Goal: Navigation & Orientation: Find specific page/section

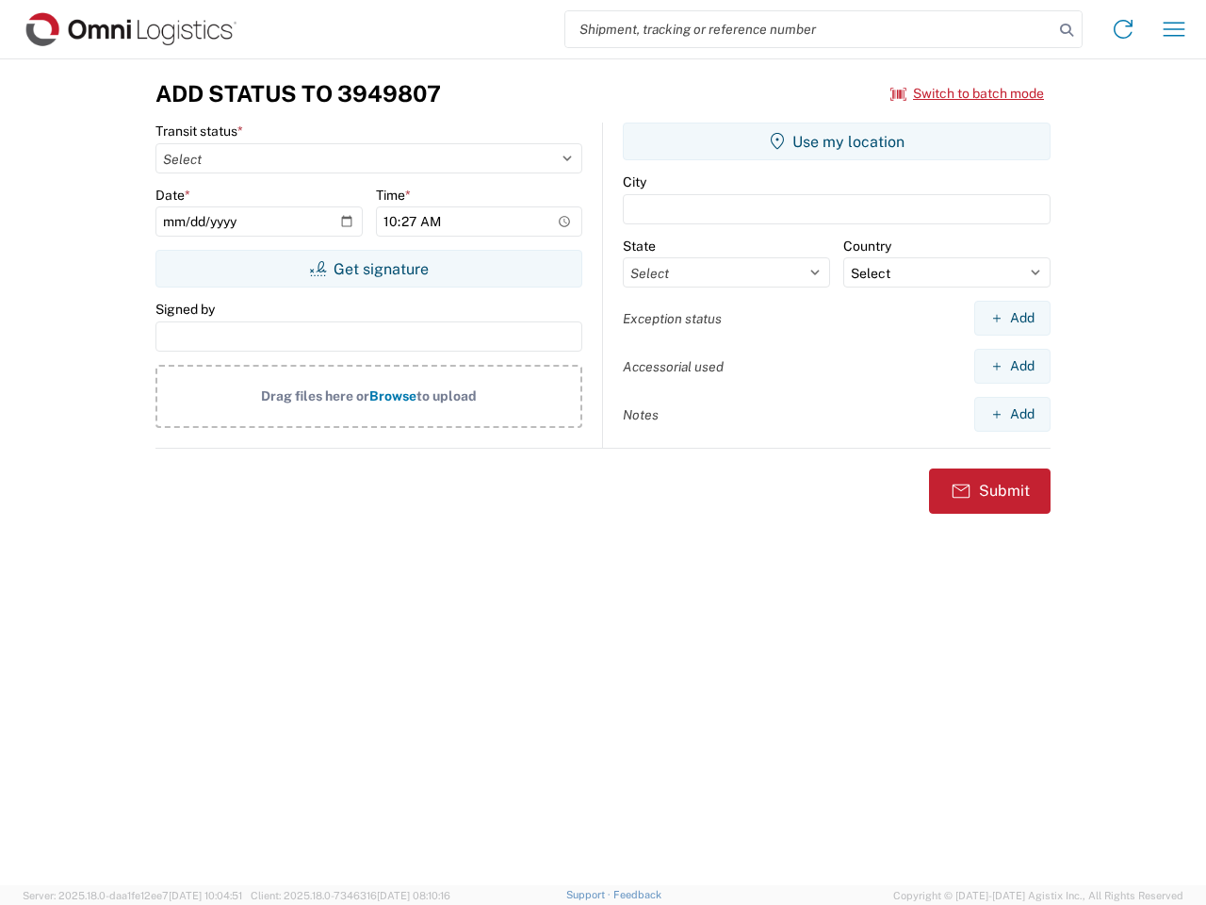
click at [809, 29] on input "search" at bounding box center [809, 29] width 488 height 36
click at [1067, 30] on icon at bounding box center [1066, 30] width 26 height 26
click at [1123, 29] on icon at bounding box center [1123, 29] width 30 height 30
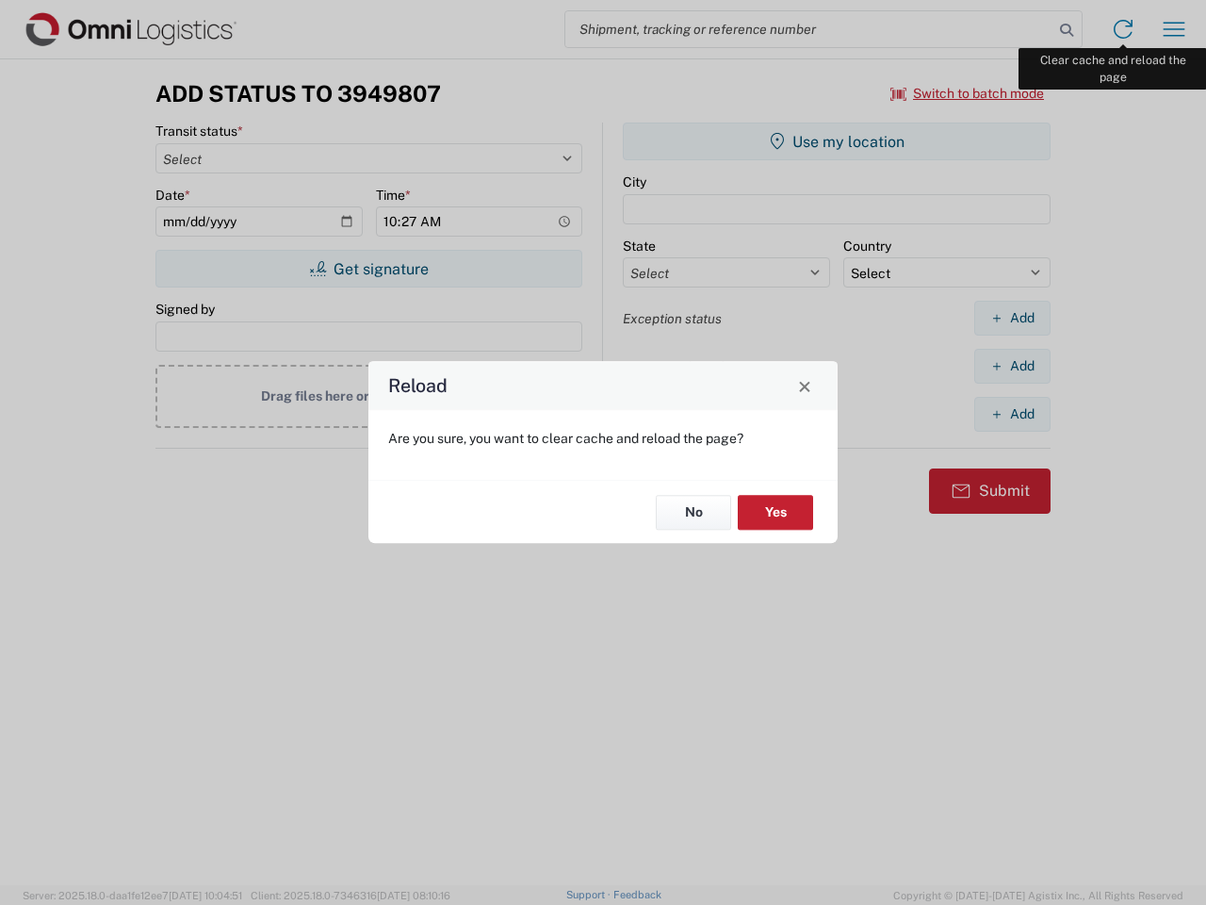
click at [1174, 29] on div "Reload Are you sure, you want to clear cache and reload the page? No Yes" at bounding box center [603, 452] width 1206 height 905
click at [968, 93] on div "Reload Are you sure, you want to clear cache and reload the page? No Yes" at bounding box center [603, 452] width 1206 height 905
click at [368, 269] on div "Reload Are you sure, you want to clear cache and reload the page? No Yes" at bounding box center [603, 452] width 1206 height 905
click at [837, 141] on div "Reload Are you sure, you want to clear cache and reload the page? No Yes" at bounding box center [603, 452] width 1206 height 905
click at [1012, 318] on div "Reload Are you sure, you want to clear cache and reload the page? No Yes" at bounding box center [603, 452] width 1206 height 905
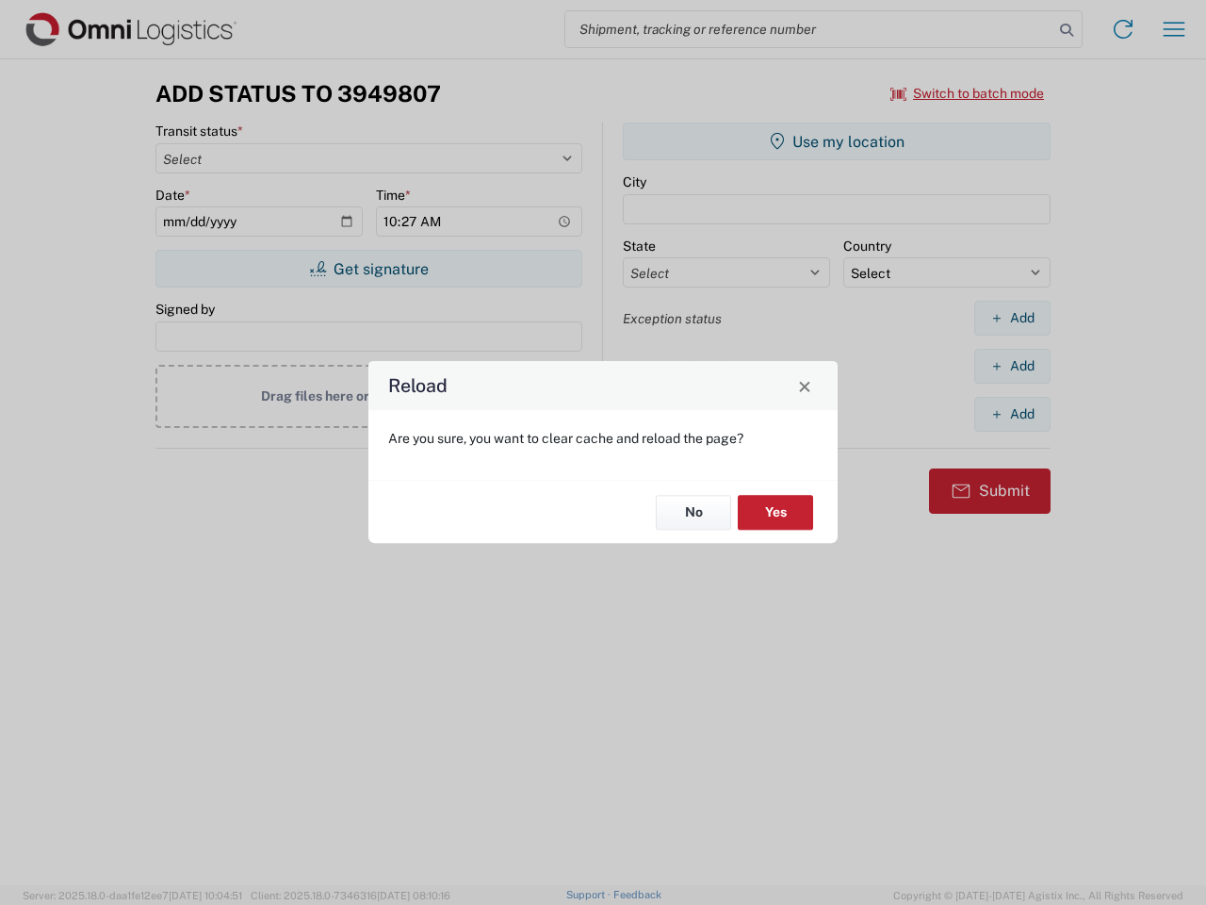
click at [1012, 366] on div "Reload Are you sure, you want to clear cache and reload the page? No Yes" at bounding box center [603, 452] width 1206 height 905
click at [1012, 414] on div "Reload Are you sure, you want to clear cache and reload the page? No Yes" at bounding box center [603, 452] width 1206 height 905
